Goal: Task Accomplishment & Management: Manage account settings

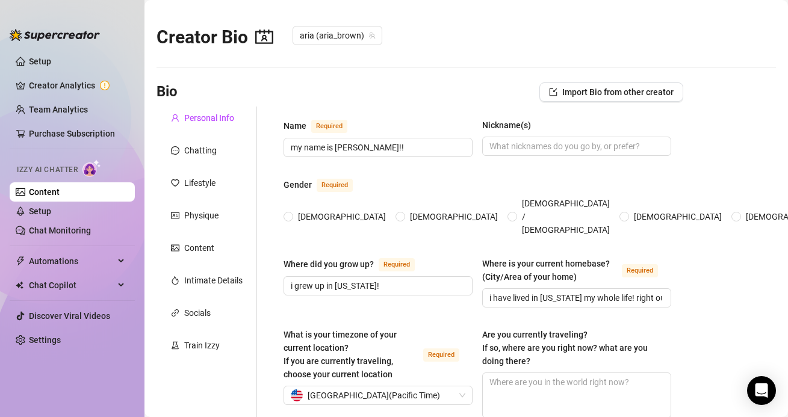
radio input "true"
type input "[DATE]"
click at [60, 190] on link "Content" at bounding box center [44, 192] width 31 height 10
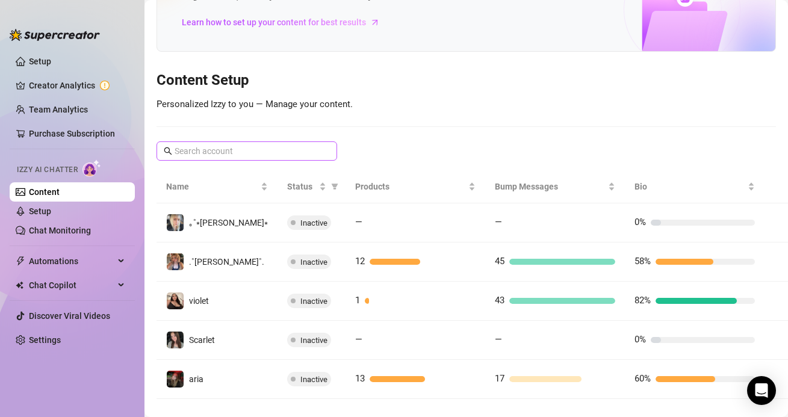
scroll to position [99, 0]
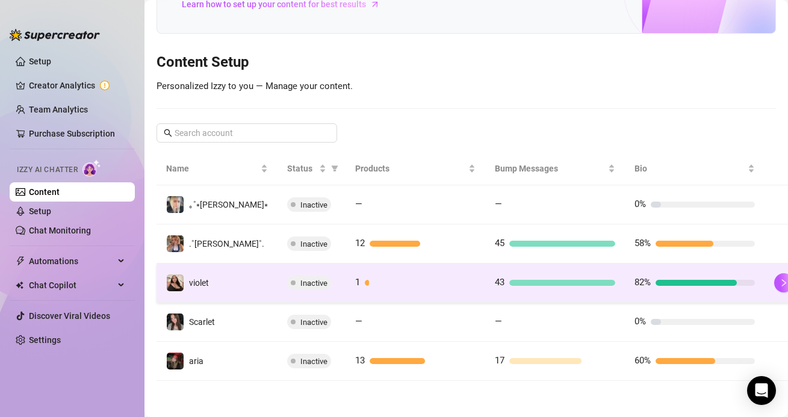
click at [491, 275] on td "43" at bounding box center [555, 283] width 140 height 39
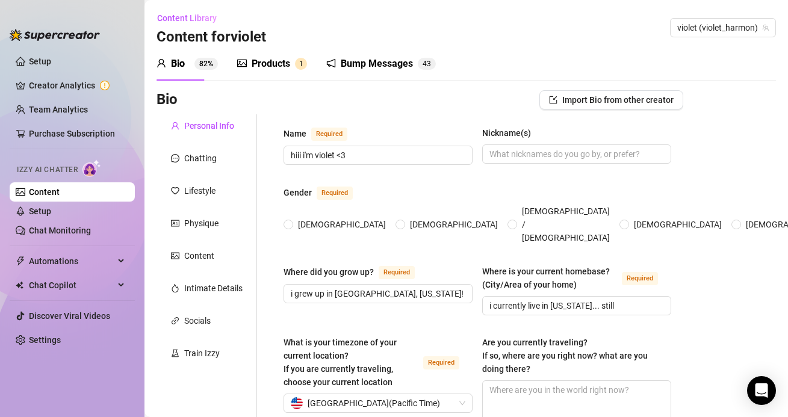
radio input "true"
type input "[DATE]"
click at [365, 63] on div "Bump Messages" at bounding box center [377, 64] width 72 height 14
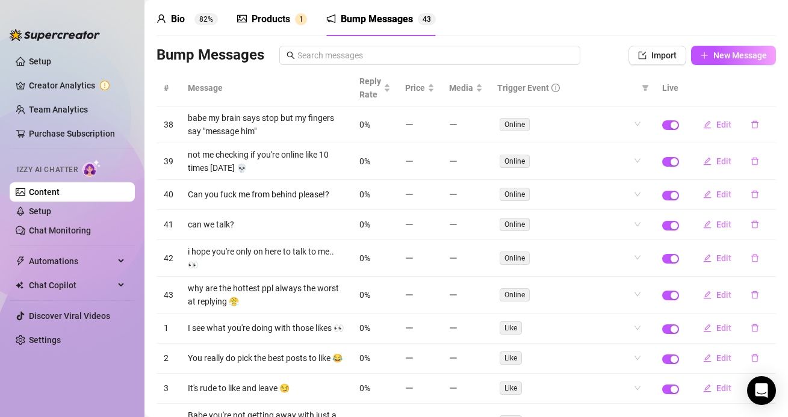
scroll to position [131, 0]
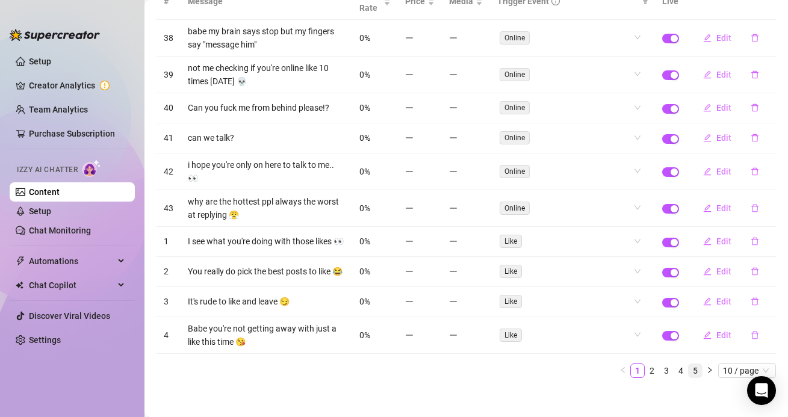
click at [700, 364] on link "5" at bounding box center [695, 370] width 13 height 13
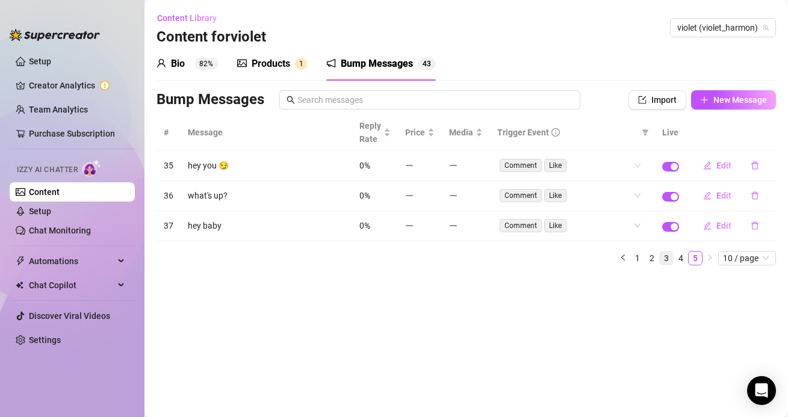
click at [663, 258] on link "3" at bounding box center [666, 258] width 13 height 13
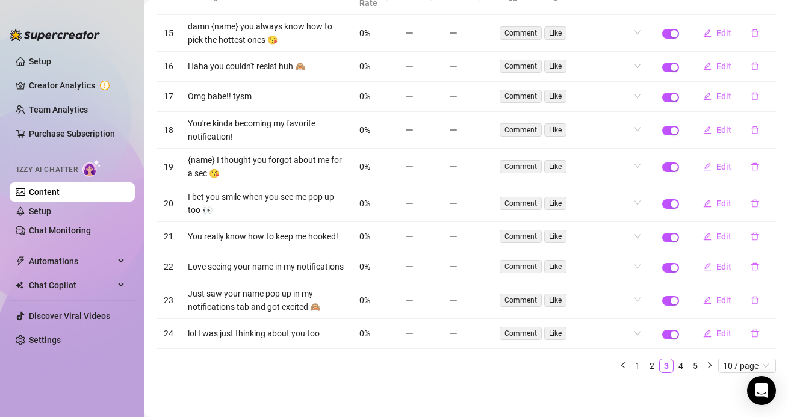
scroll to position [138, 0]
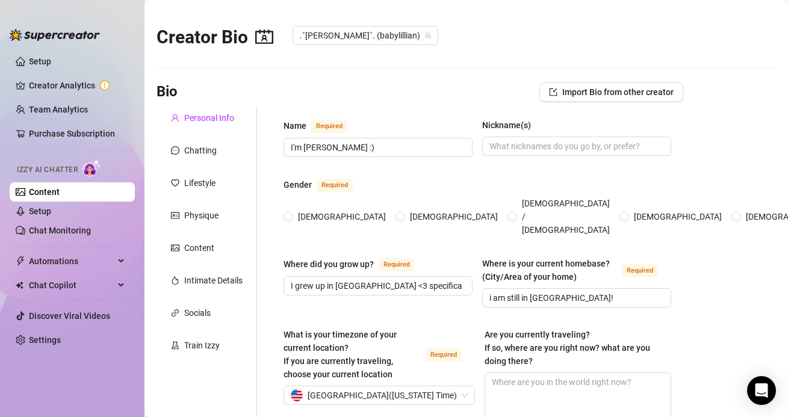
radio input "true"
type input "[DATE]"
click at [36, 85] on link "Creator Analytics" at bounding box center [77, 85] width 96 height 19
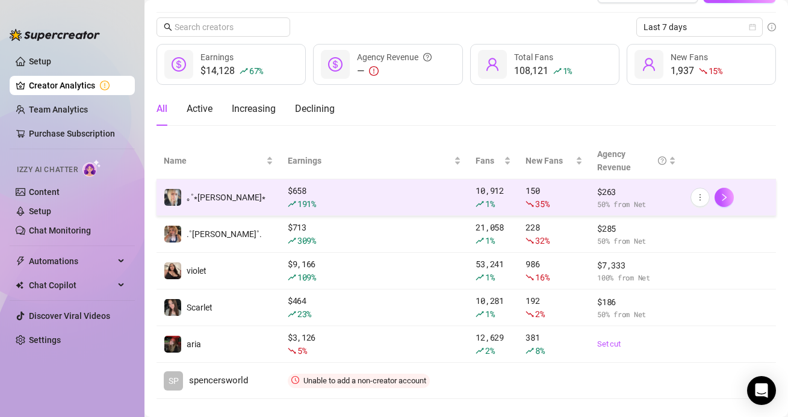
scroll to position [32, 0]
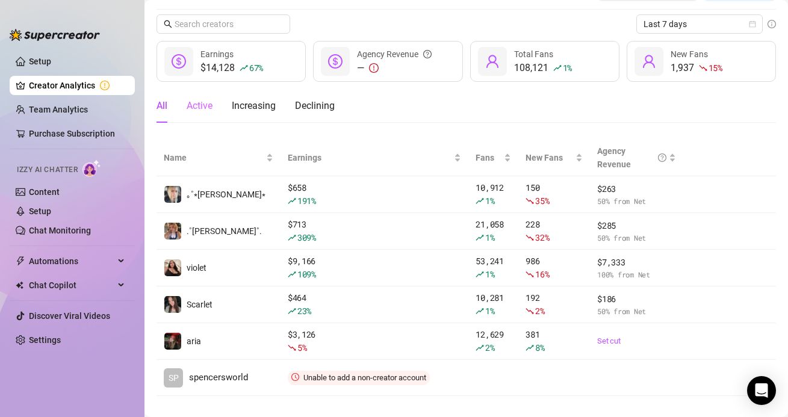
click at [197, 113] on div "Active" at bounding box center [200, 106] width 26 height 34
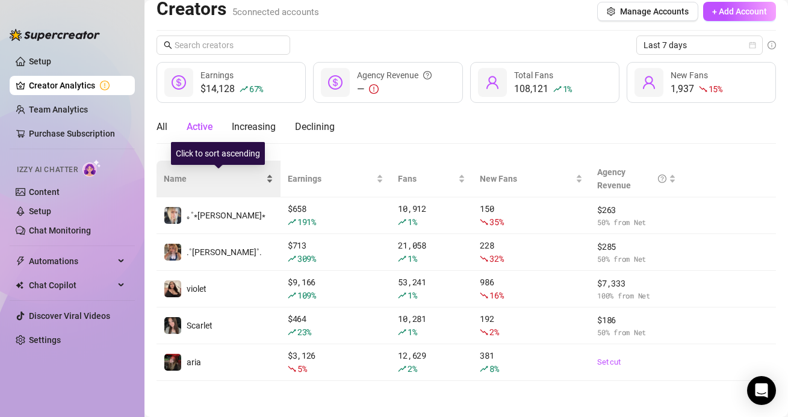
scroll to position [0, 0]
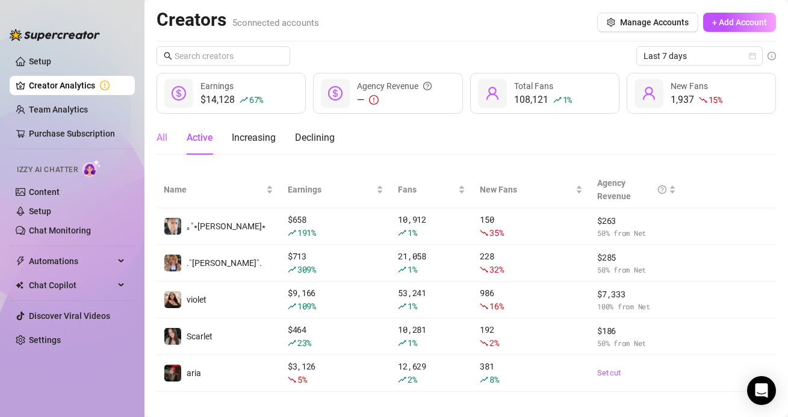
click at [166, 126] on div "All" at bounding box center [162, 138] width 11 height 34
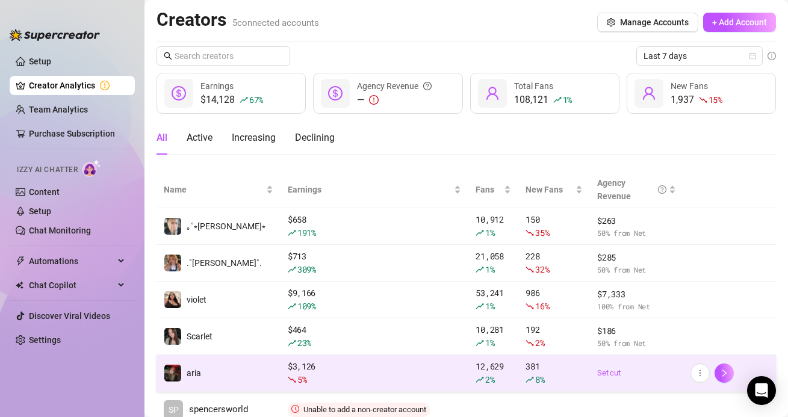
click at [214, 359] on td "aria" at bounding box center [219, 373] width 124 height 37
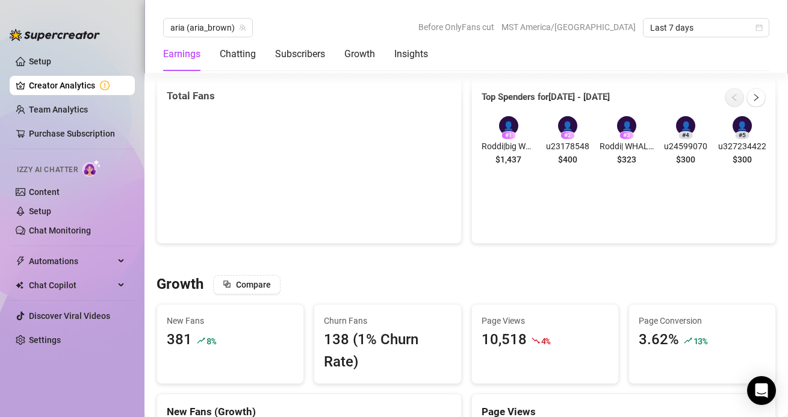
scroll to position [751, 0]
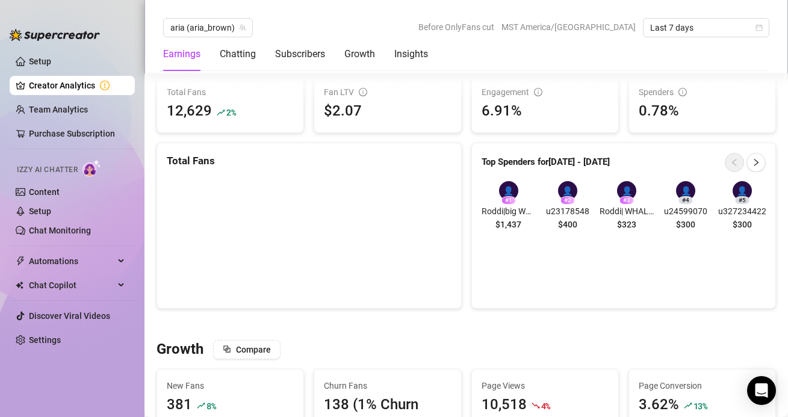
click at [608, 213] on span "Roddi| WHALE: SOLO2:24,2:03/ST2:10/t:48,:43" at bounding box center [627, 211] width 54 height 13
click at [627, 190] on div "👤" at bounding box center [626, 190] width 19 height 19
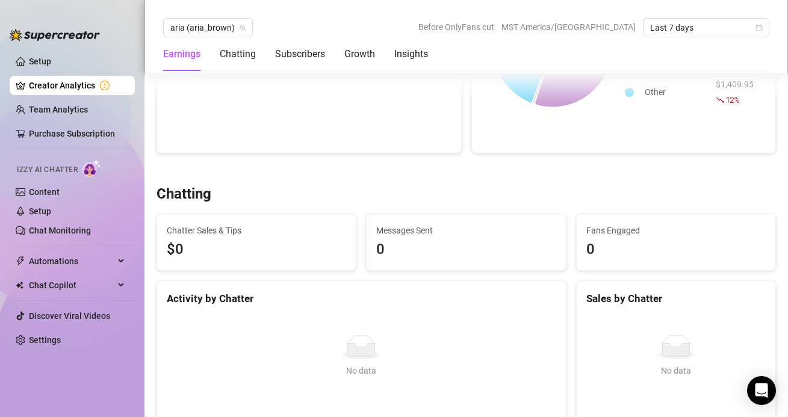
scroll to position [0, 0]
